Goal: Information Seeking & Learning: Check status

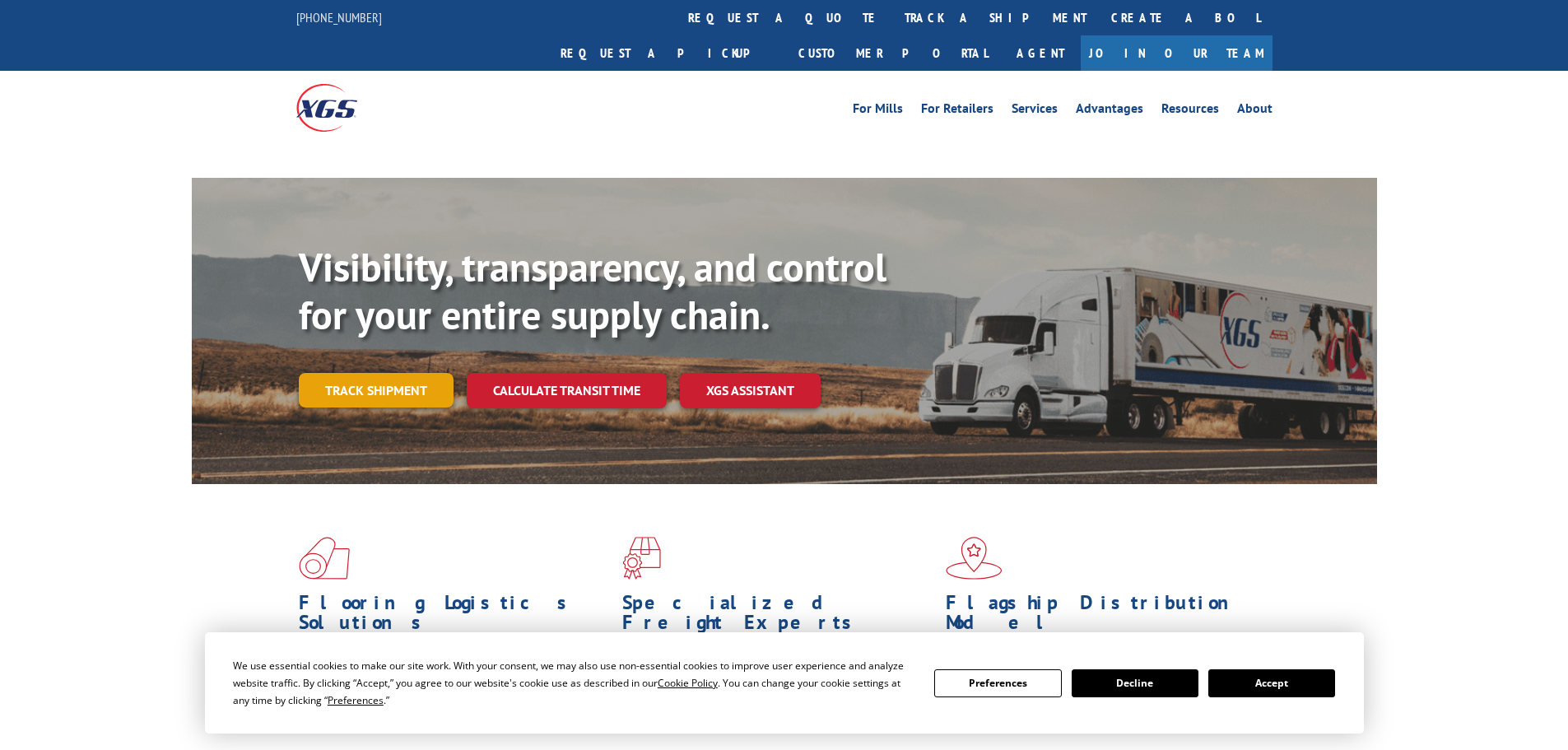
click at [364, 373] on link "Track shipment" at bounding box center [376, 389] width 155 height 35
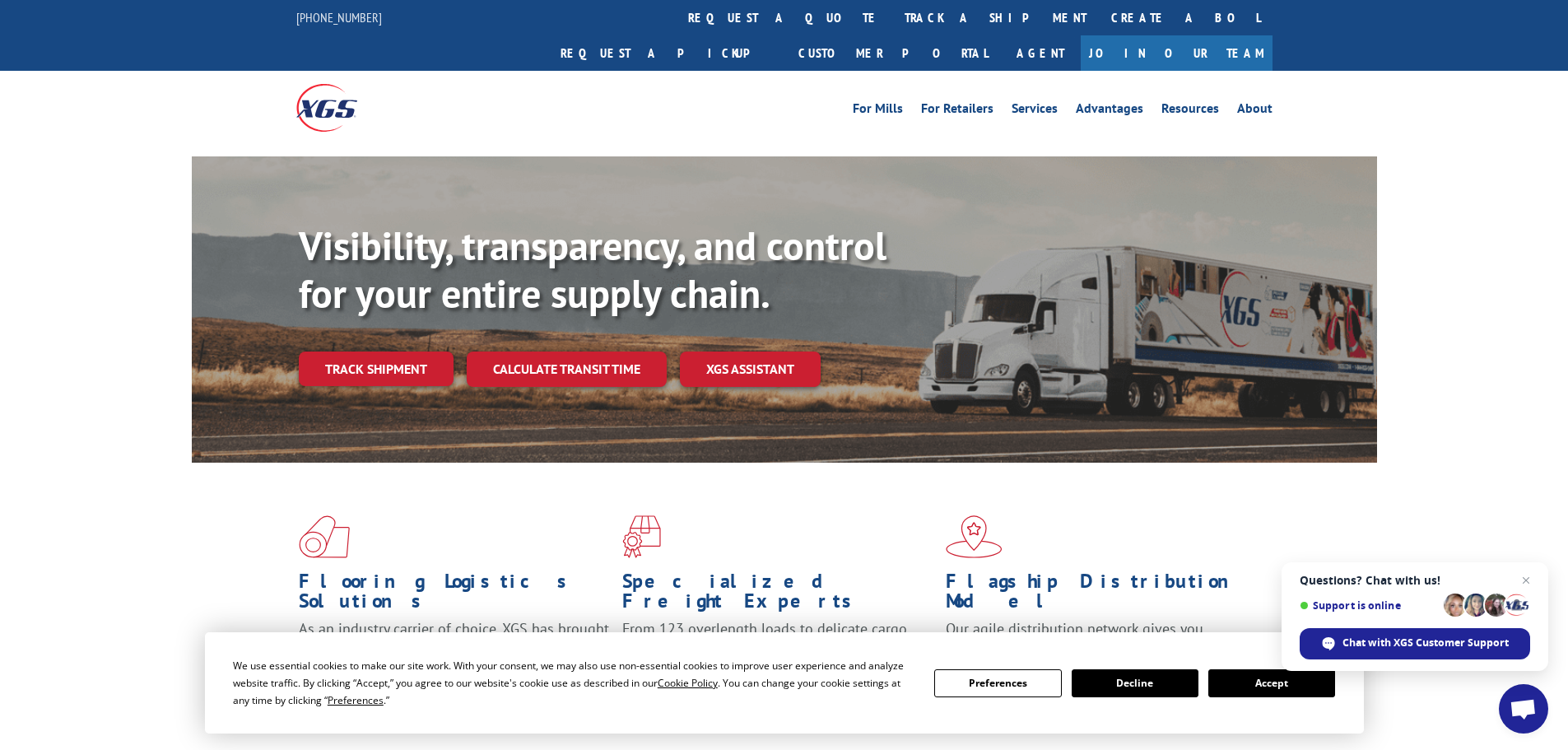
click at [346, 352] on link "Track shipment" at bounding box center [376, 369] width 155 height 35
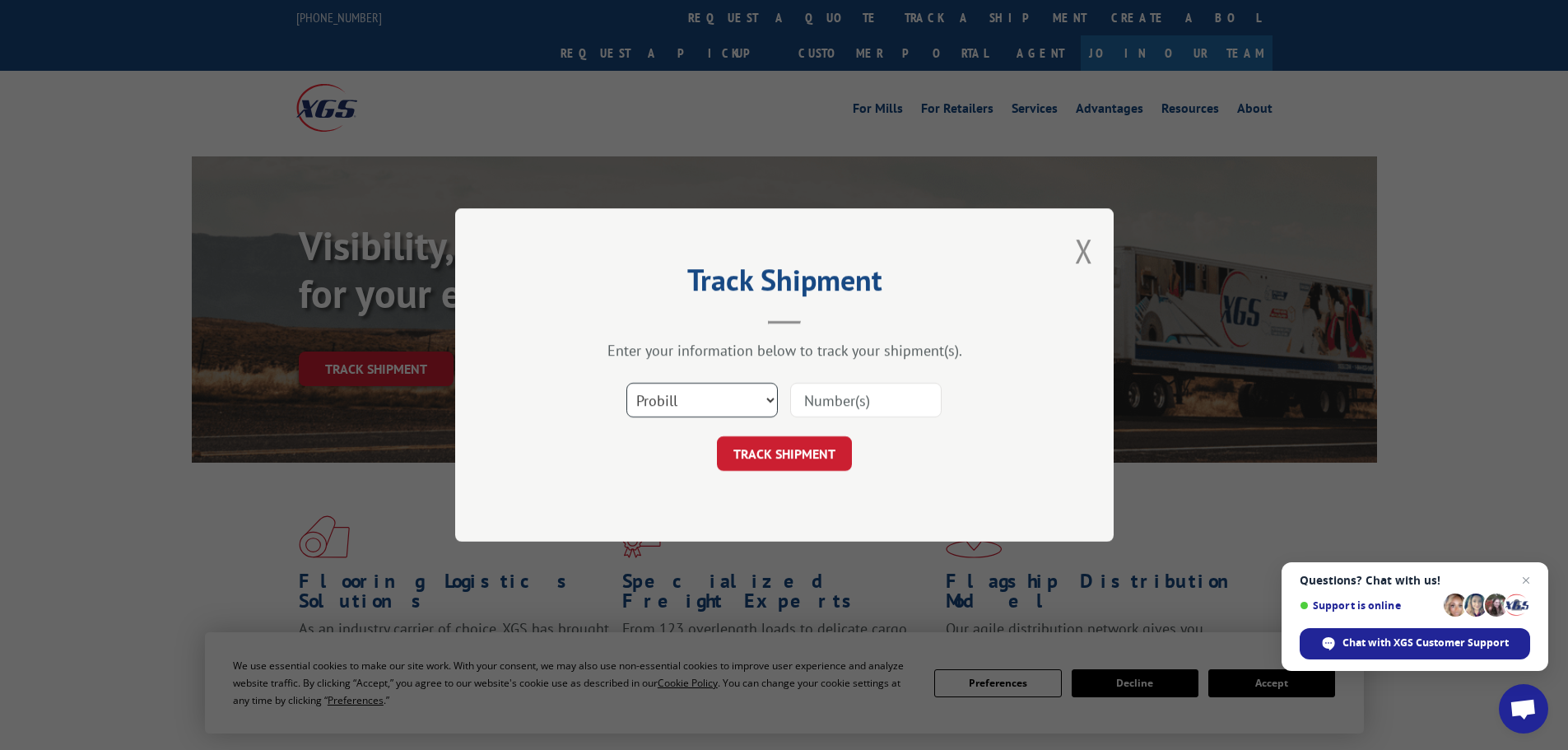
click at [646, 404] on select "Select category... Probill BOL PO" at bounding box center [702, 399] width 152 height 35
select select "bol"
click at [626, 382] on select "Select category... Probill BOL PO" at bounding box center [702, 399] width 152 height 35
drag, startPoint x: 852, startPoint y: 410, endPoint x: 781, endPoint y: 390, distance: 73.8
click at [849, 404] on input at bounding box center [866, 399] width 152 height 35
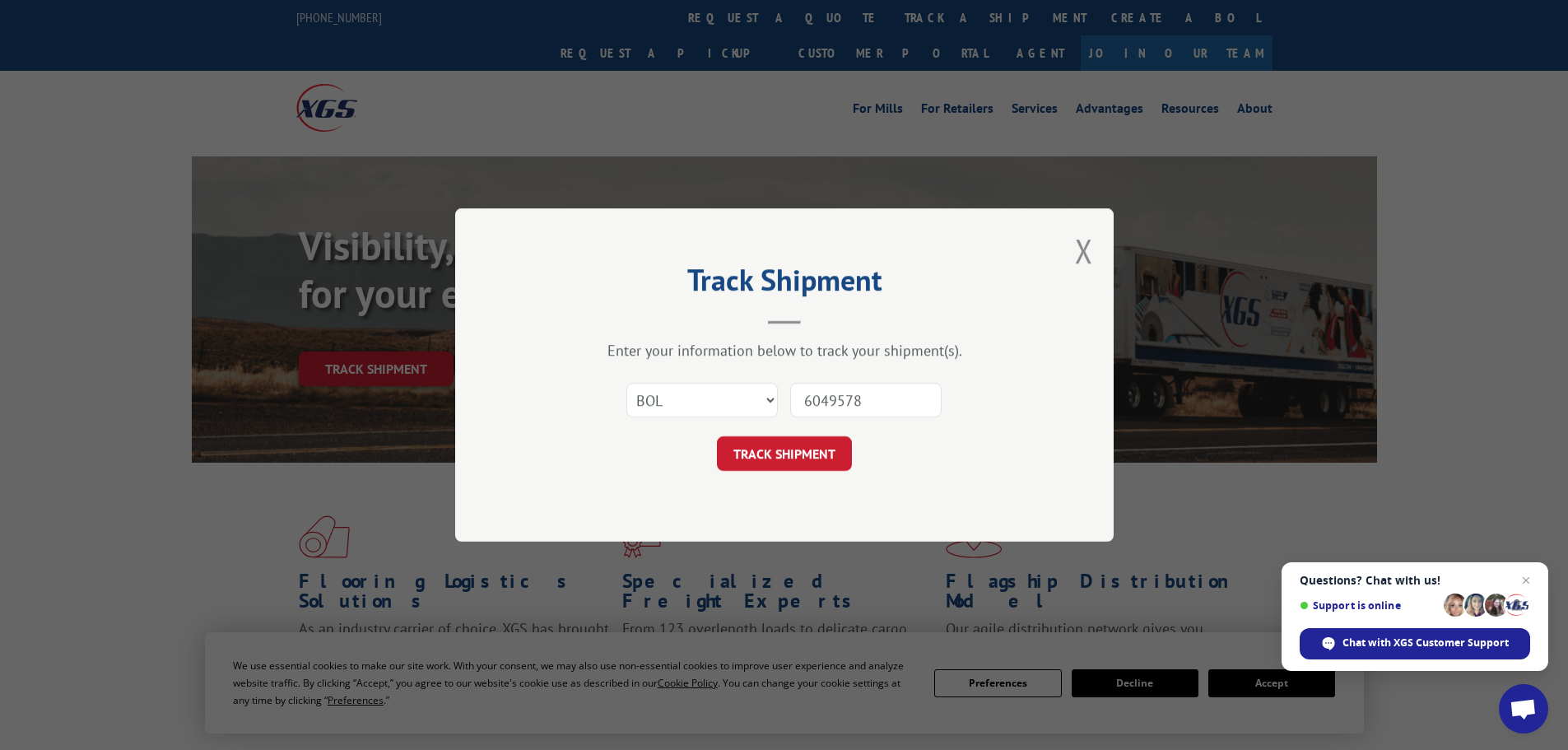
type input "6049578"
click at [717, 436] on button "TRACK SHIPMENT" at bounding box center [784, 453] width 135 height 35
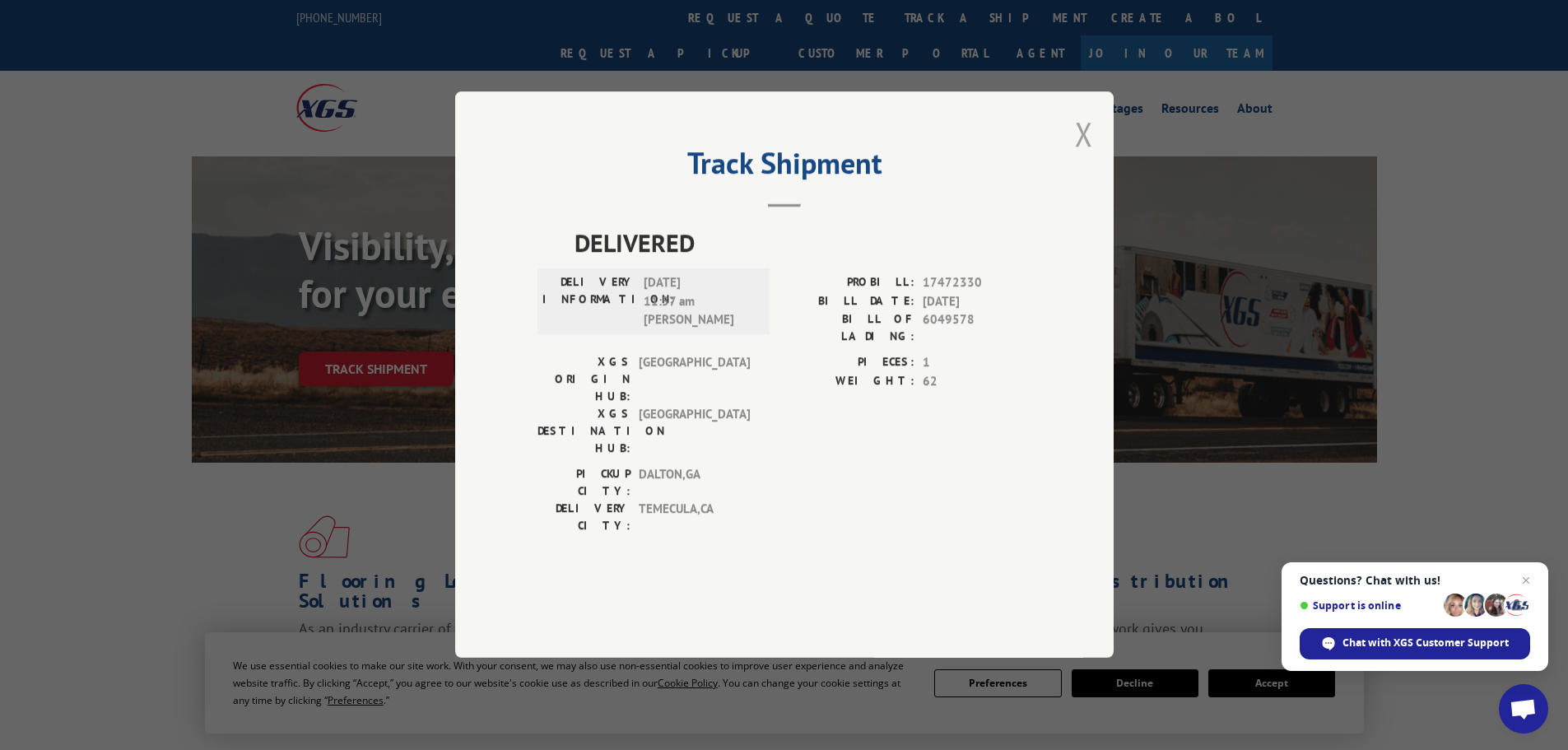
click at [1079, 156] on button "Close modal" at bounding box center [1084, 134] width 18 height 44
